Goal: Browse casually: Explore the website without a specific task or goal

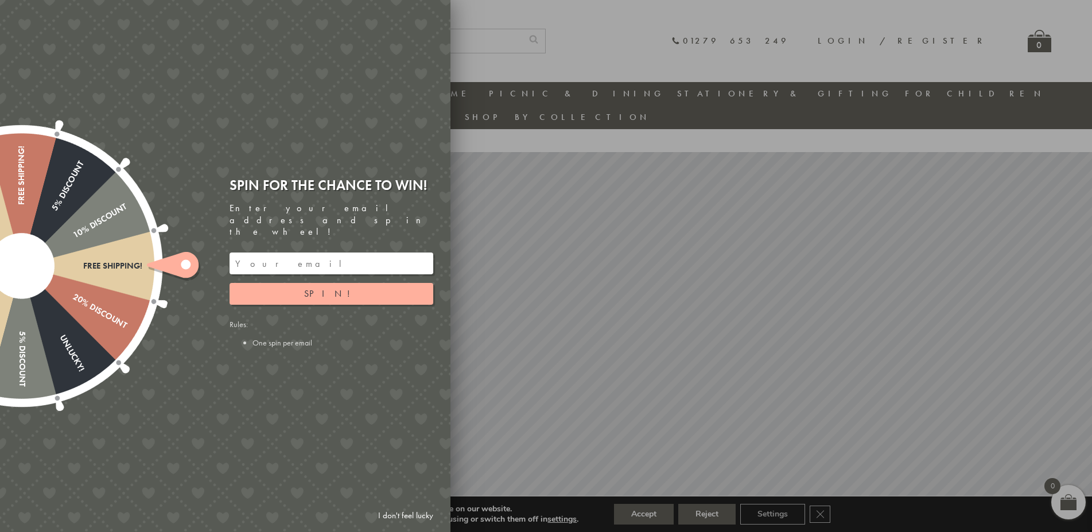
click at [402, 513] on link "I don't feel lucky" at bounding box center [405, 515] width 67 height 21
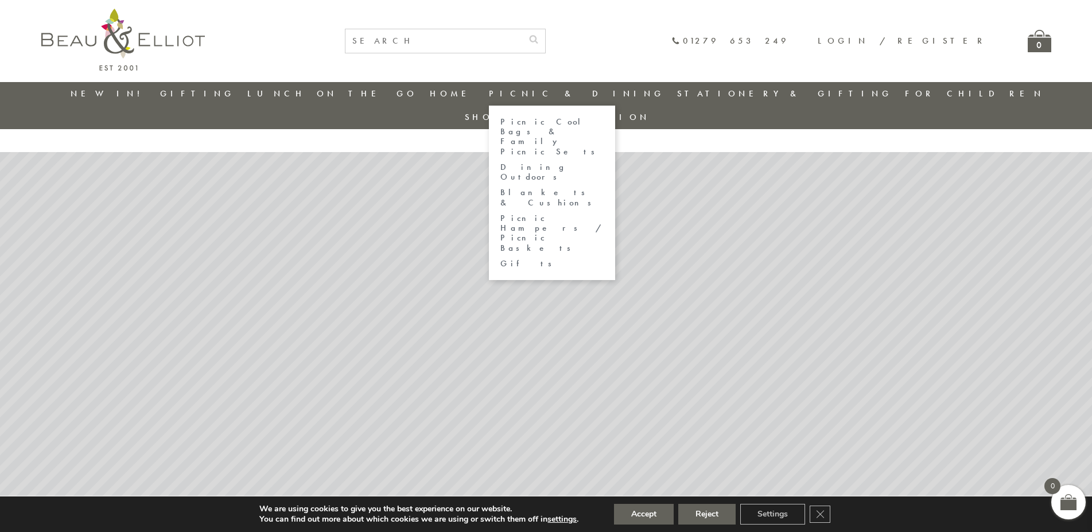
click at [525, 91] on link "Picnic & Dining" at bounding box center [577, 93] width 176 height 11
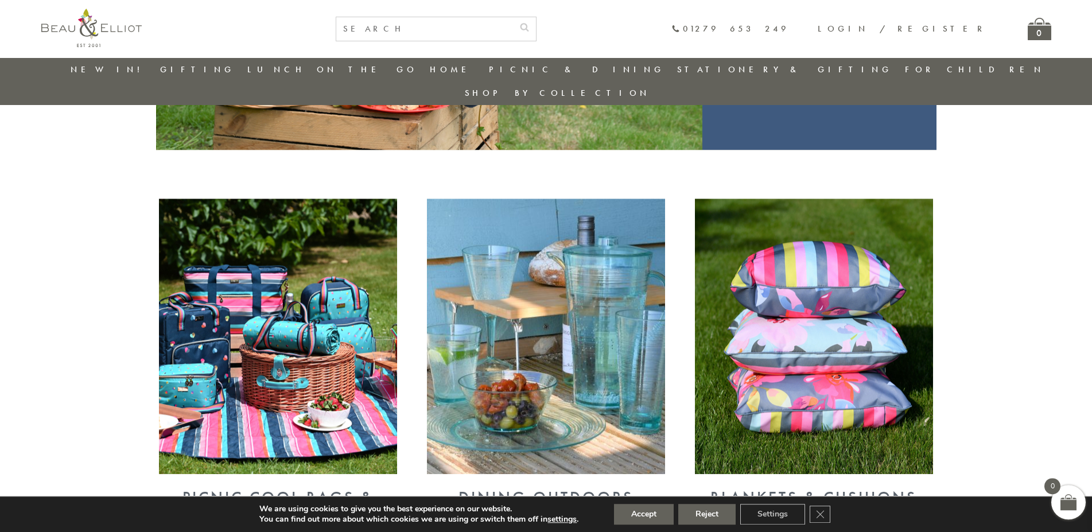
scroll to position [329, 0]
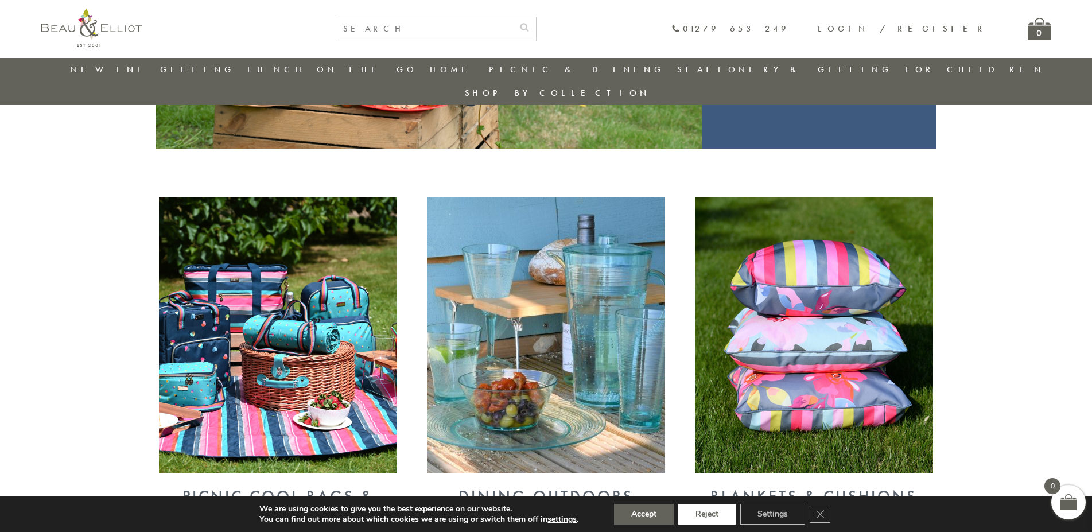
click at [717, 514] on button "Reject" at bounding box center [706, 514] width 57 height 21
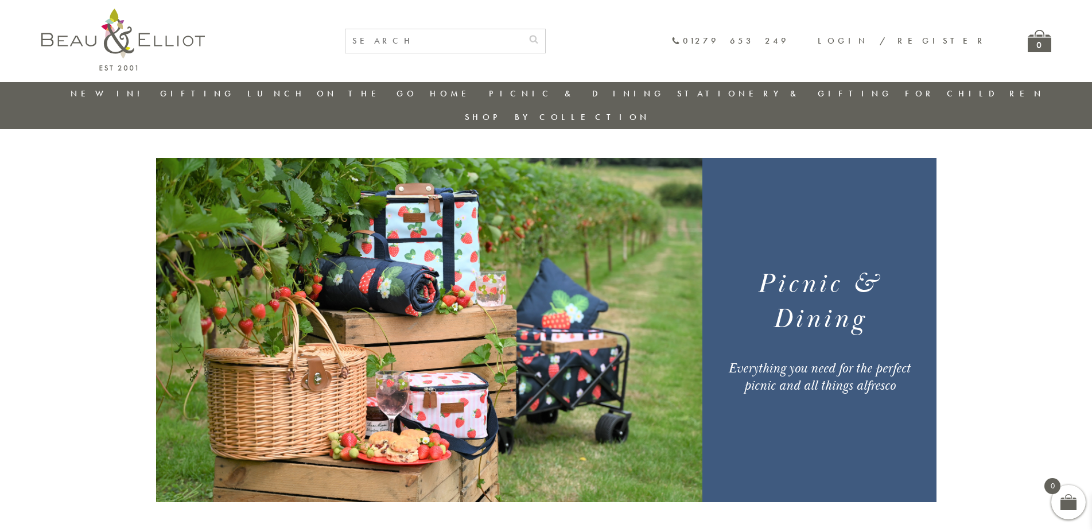
click at [677, 92] on link "Stationery & Gifting" at bounding box center [784, 93] width 215 height 11
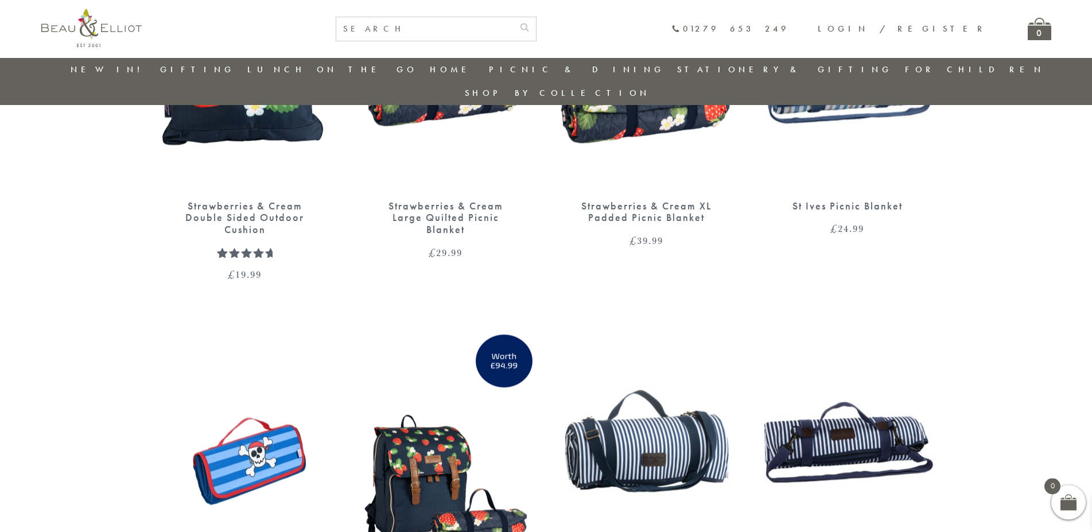
scroll to position [1044, 0]
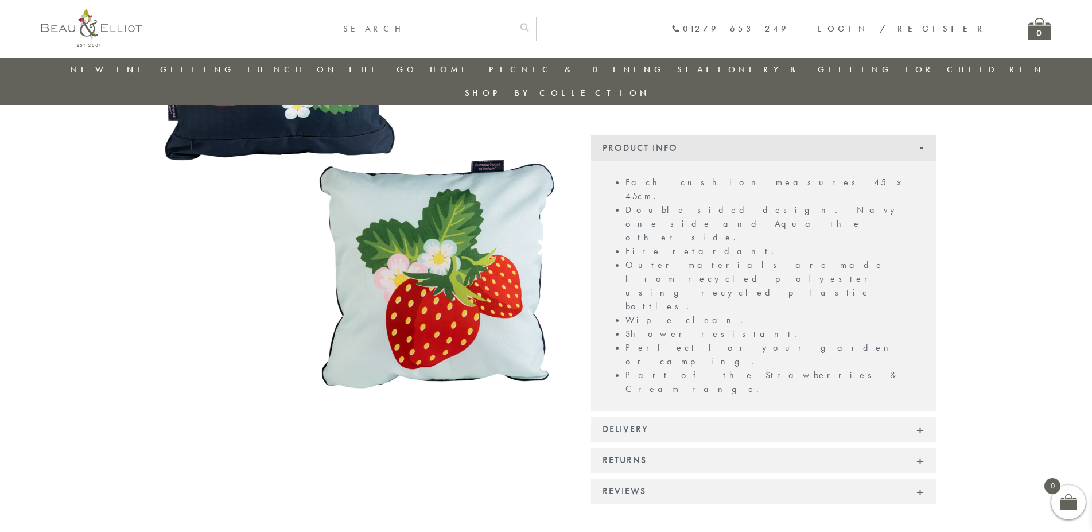
scroll to position [211, 0]
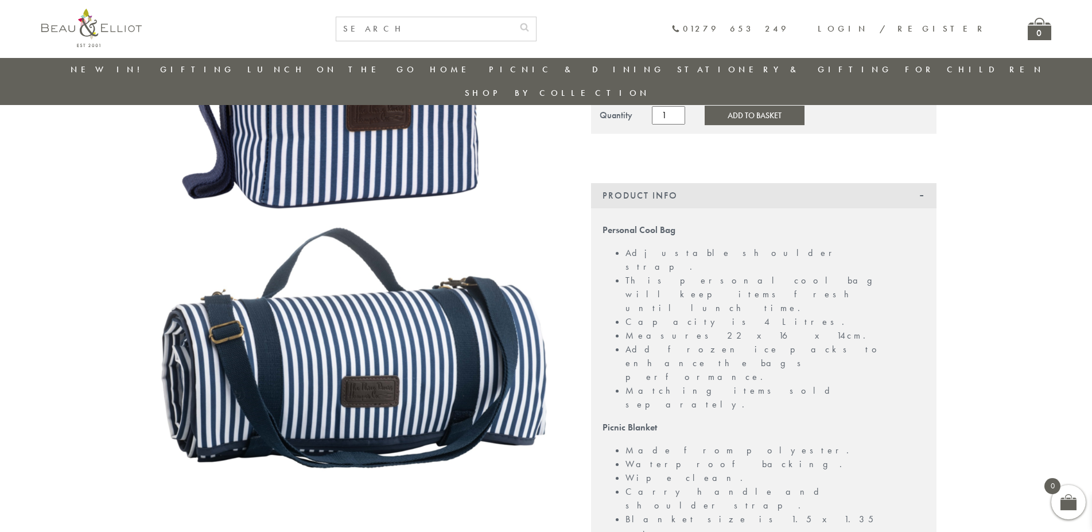
scroll to position [94, 0]
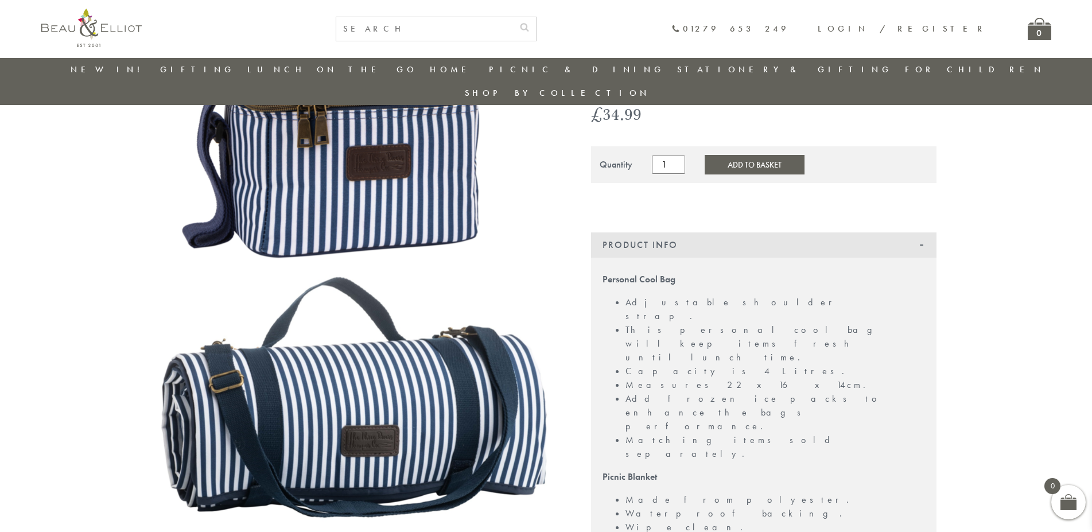
click at [367, 339] on img at bounding box center [357, 289] width 402 height 477
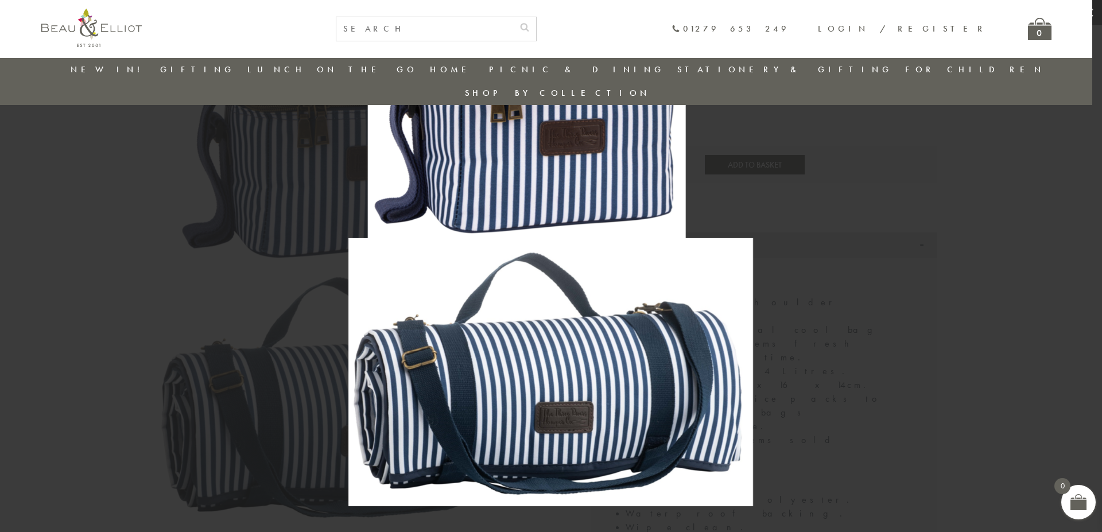
click at [891, 230] on div at bounding box center [551, 266] width 1102 height 532
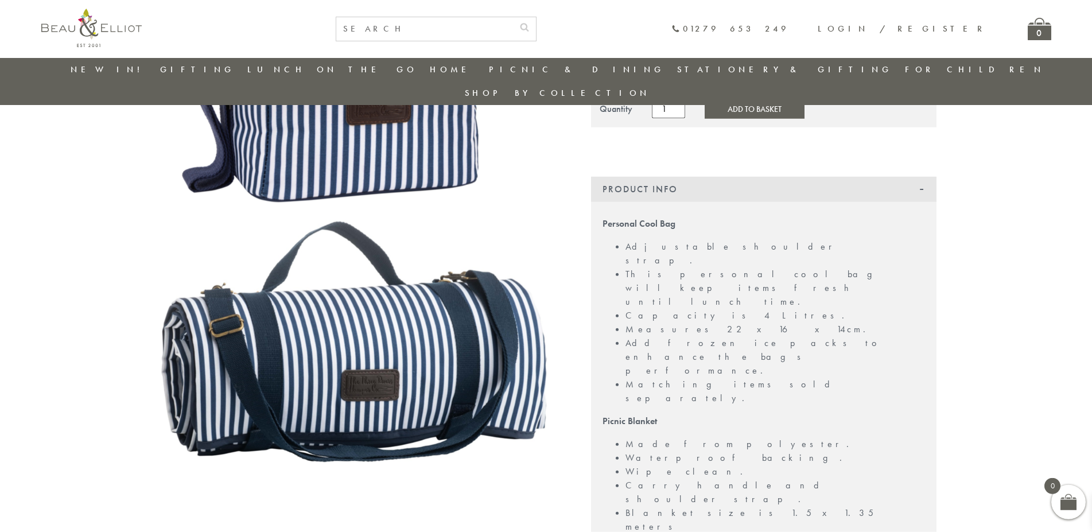
scroll to position [153, 0]
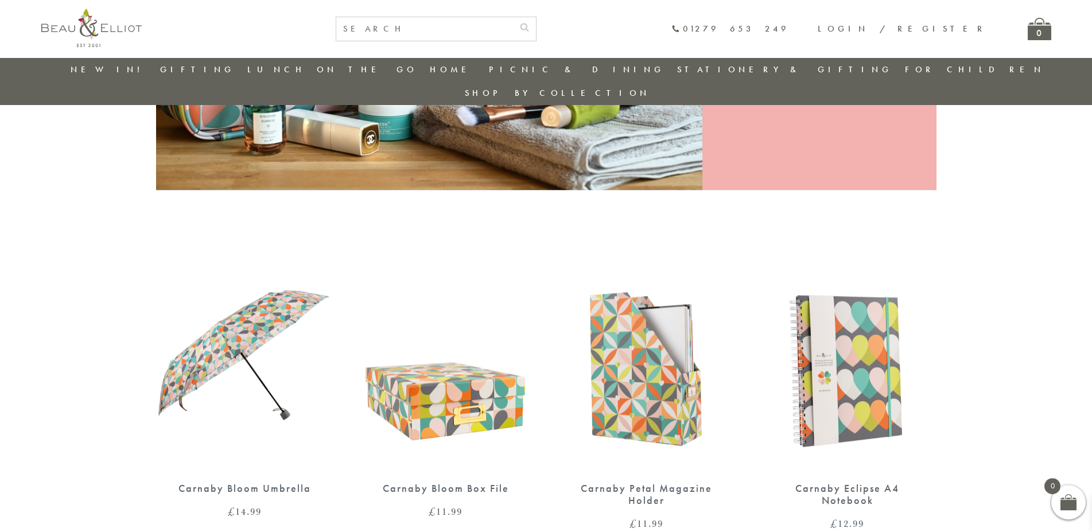
scroll to position [287, 0]
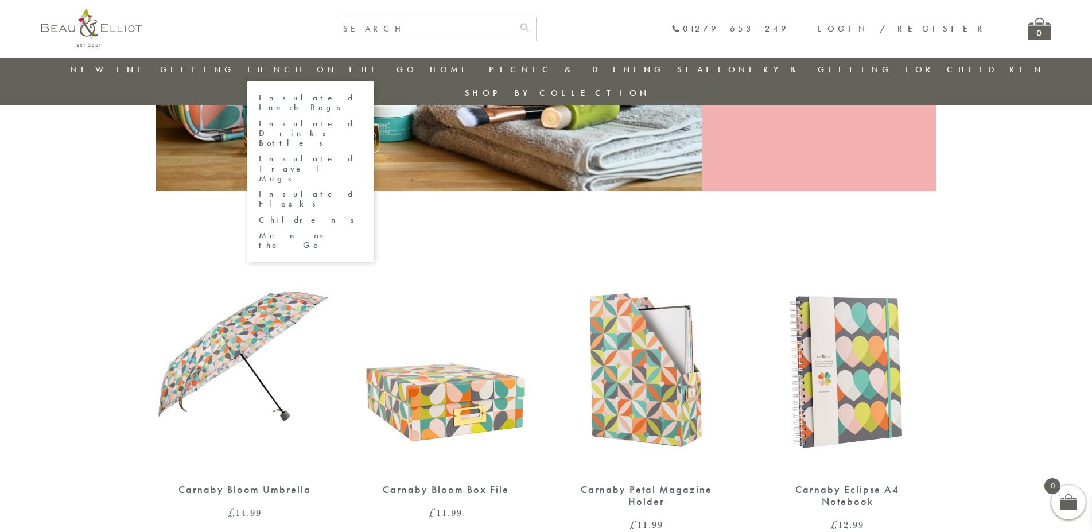
click at [310, 64] on link "Lunch On The Go" at bounding box center [332, 69] width 170 height 11
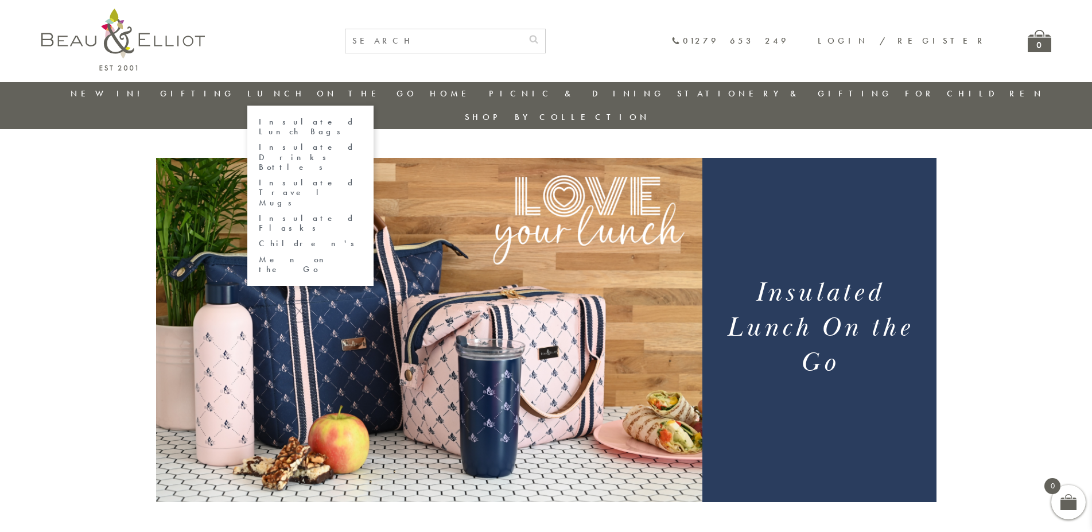
click at [314, 255] on link "Men on the Go" at bounding box center [310, 265] width 103 height 20
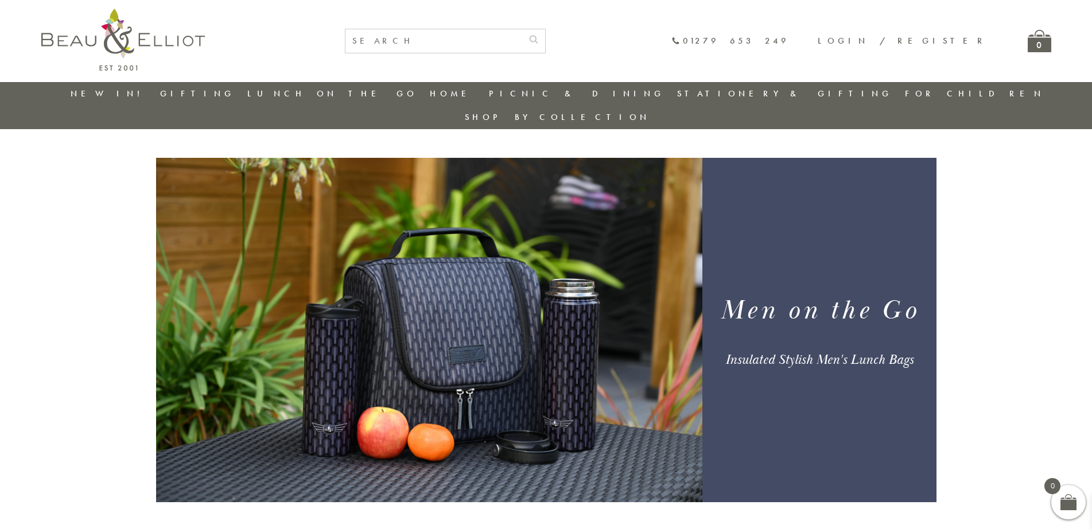
click at [689, 90] on link "Stationery & Gifting" at bounding box center [784, 93] width 215 height 11
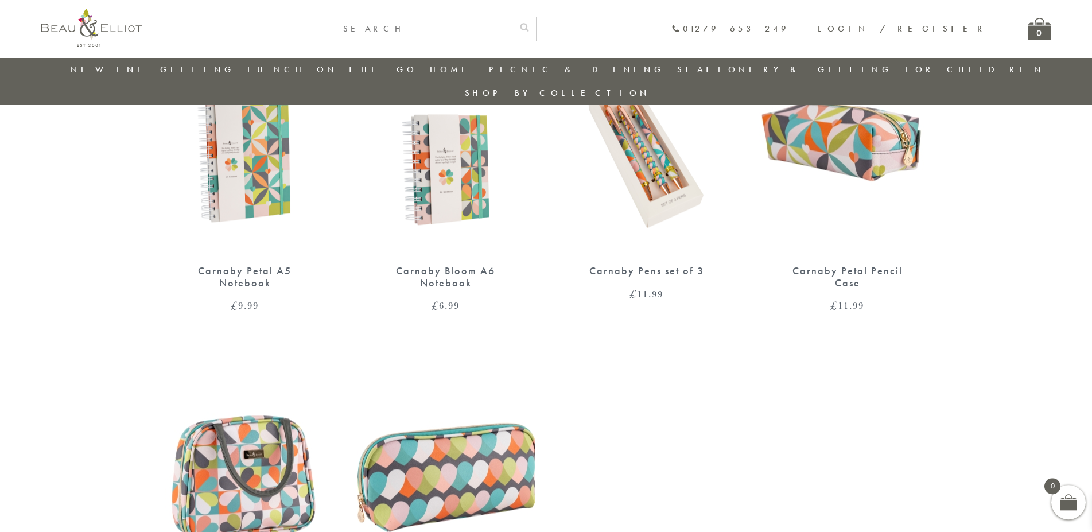
scroll to position [973, 0]
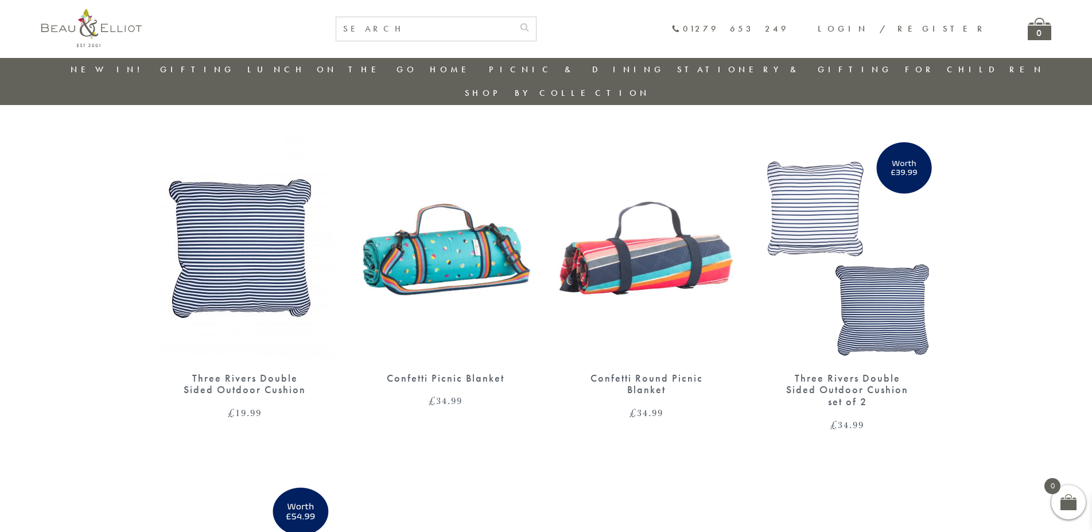
scroll to position [1923, 0]
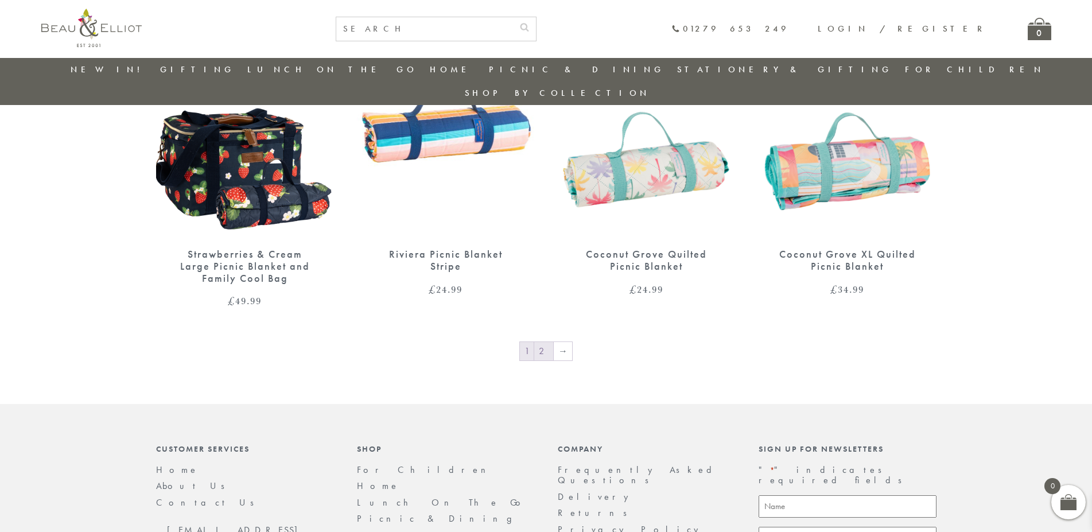
click at [547, 342] on link "2" at bounding box center [543, 351] width 19 height 18
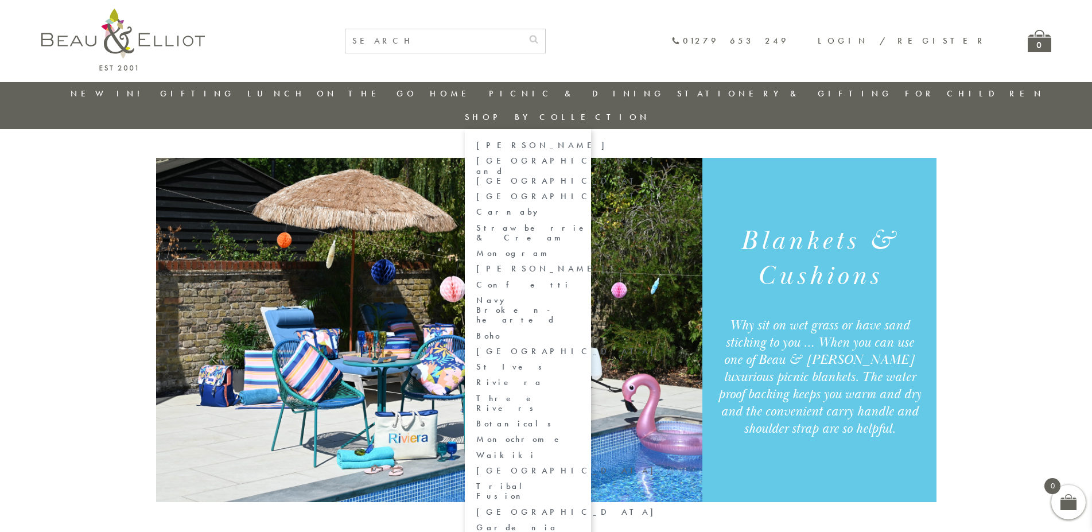
click at [580, 156] on link "[GEOGRAPHIC_DATA] and [GEOGRAPHIC_DATA]" at bounding box center [527, 171] width 103 height 30
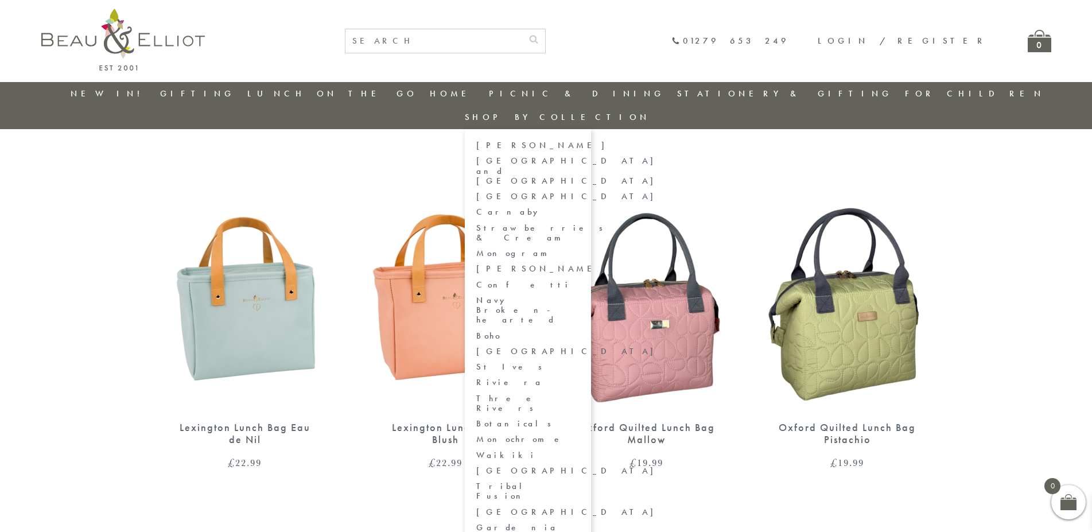
click at [580, 141] on link "[PERSON_NAME]" at bounding box center [527, 146] width 103 height 10
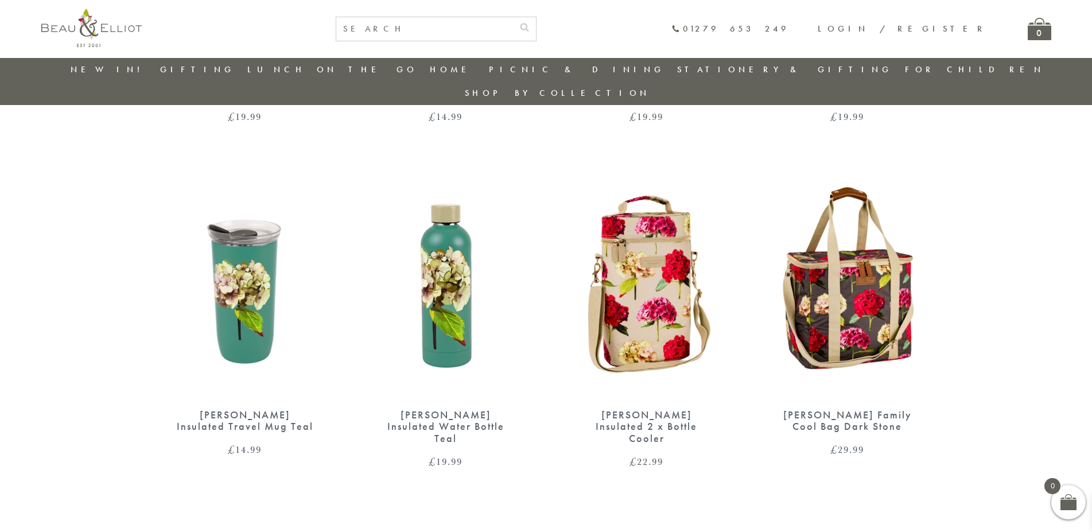
scroll to position [329, 0]
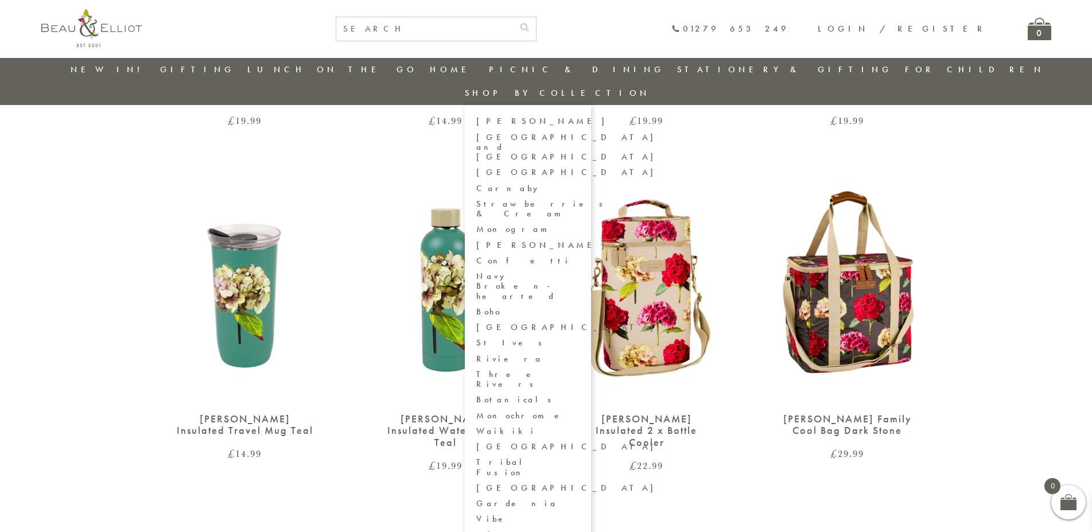
click at [580, 240] on link "[PERSON_NAME]" at bounding box center [527, 245] width 103 height 10
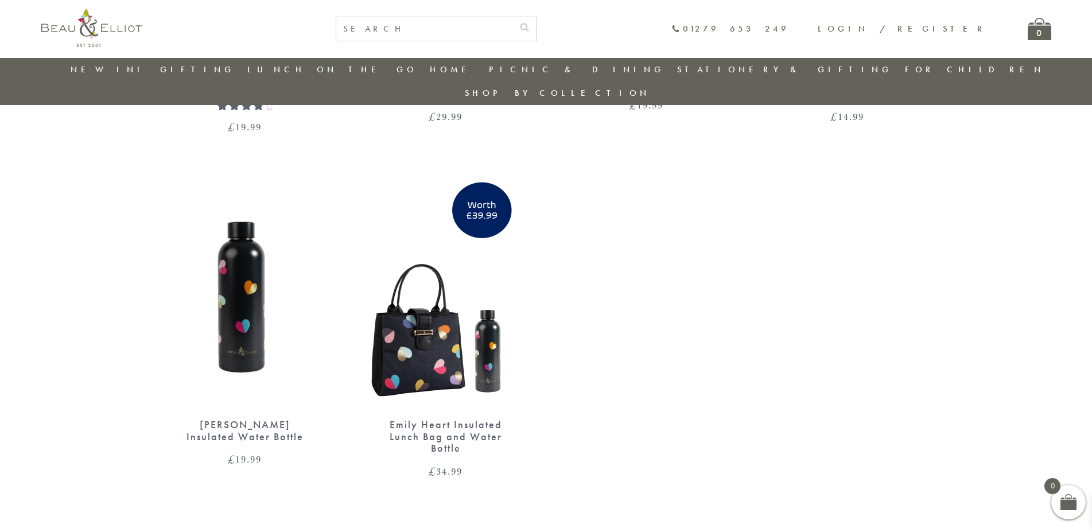
scroll to position [330, 0]
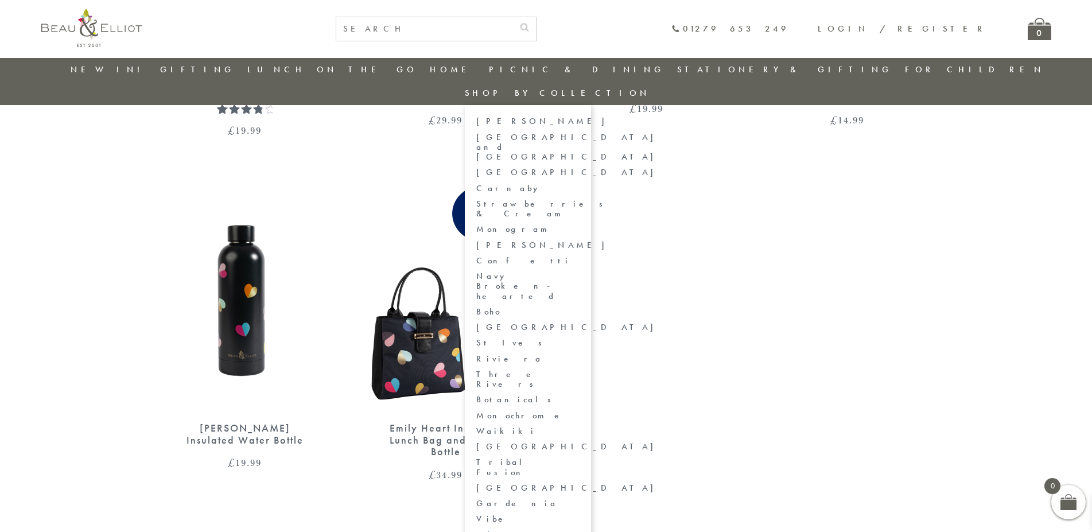
click at [580, 338] on link "St Ives" at bounding box center [527, 343] width 103 height 10
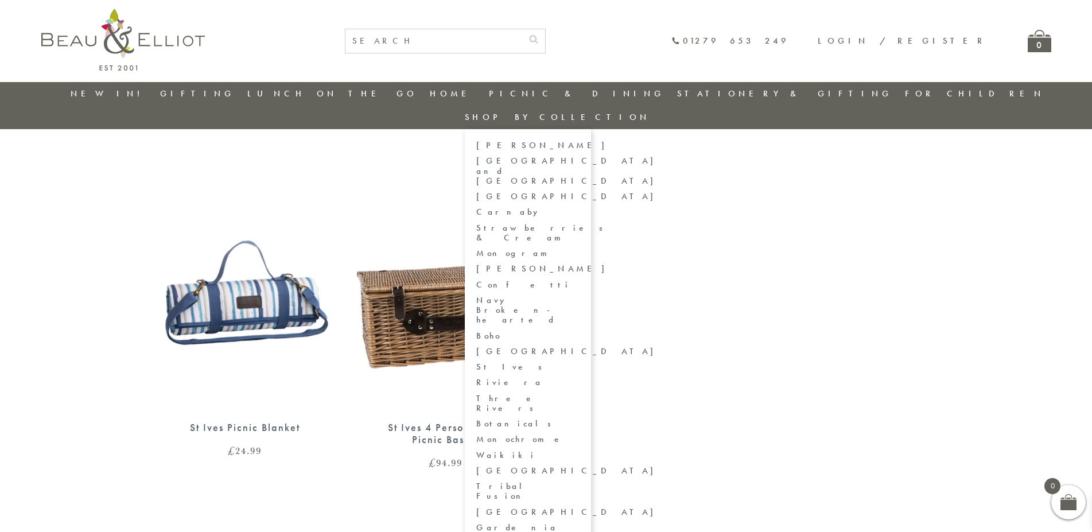
click at [580, 434] on link "Monochrome" at bounding box center [527, 439] width 103 height 10
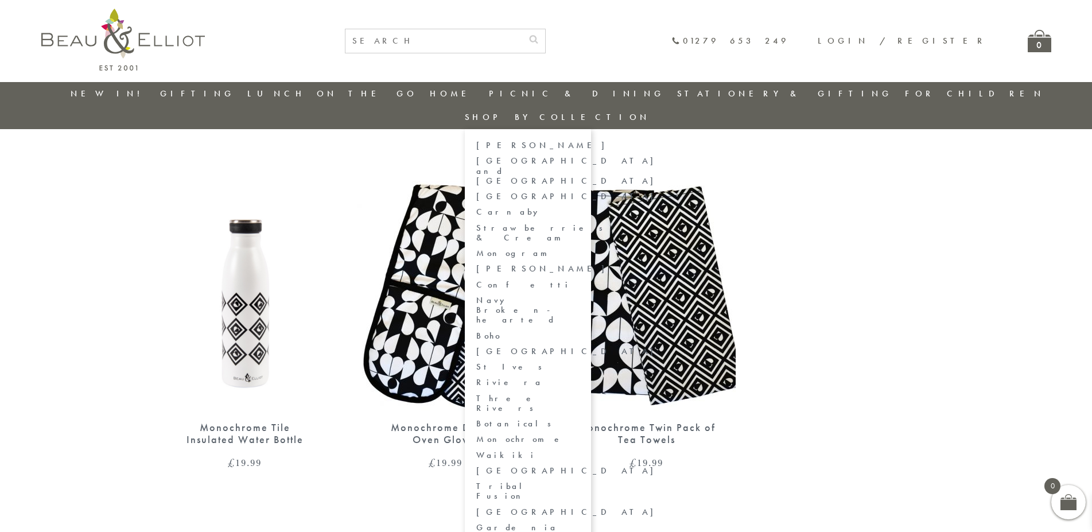
click at [580, 523] on link "Gardenia" at bounding box center [527, 528] width 103 height 10
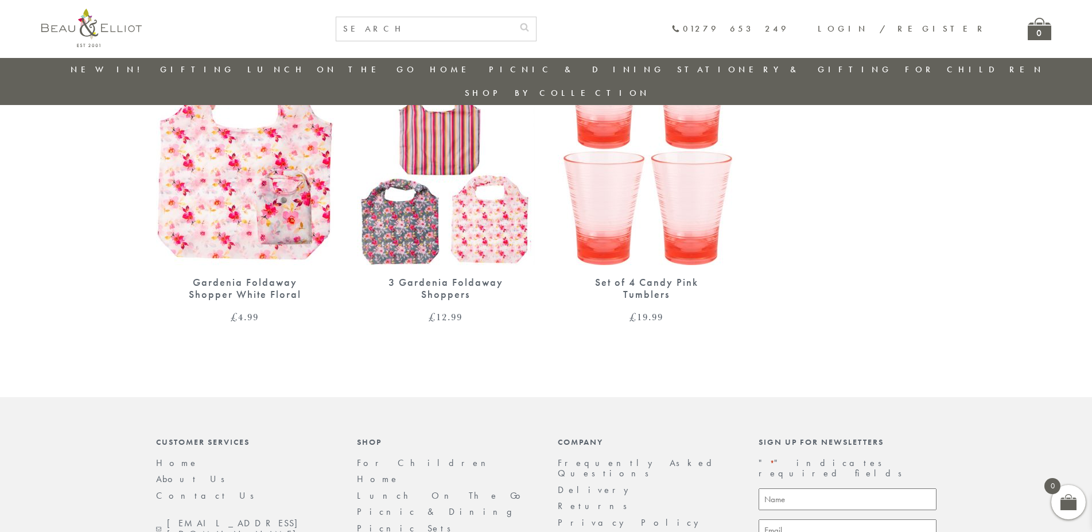
scroll to position [446, 0]
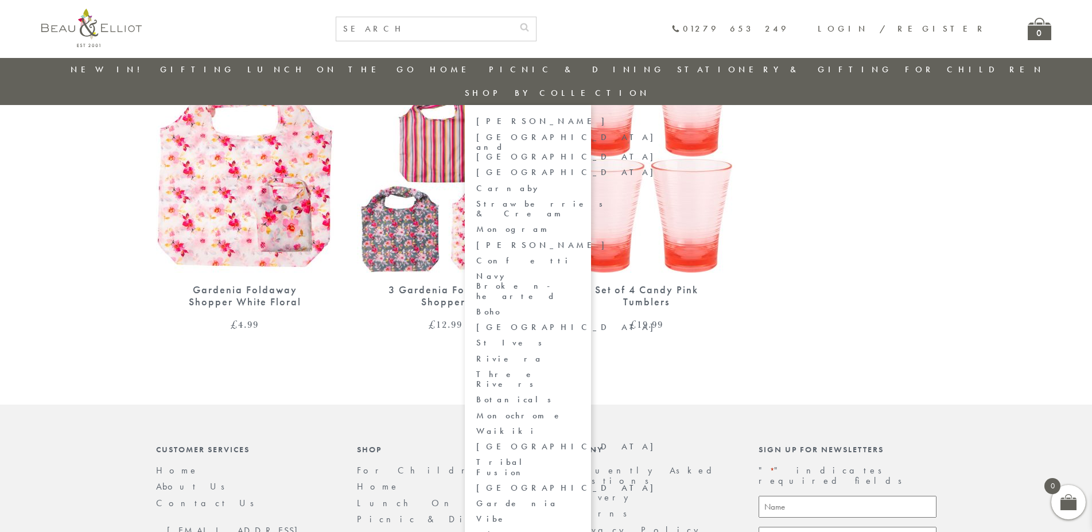
click at [580, 530] on link "Champagne Edit" at bounding box center [527, 540] width 103 height 20
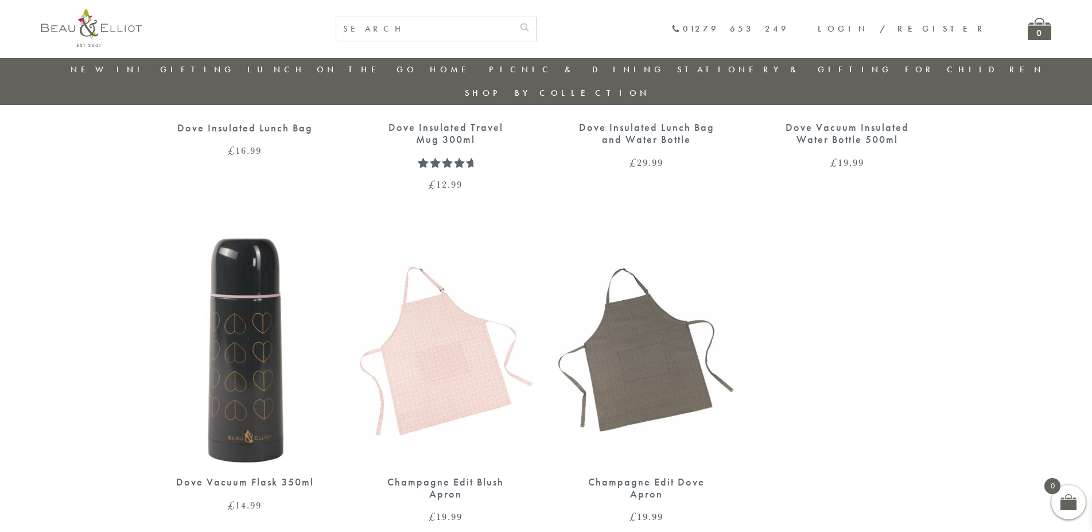
scroll to position [271, 0]
